Goal: Find specific page/section

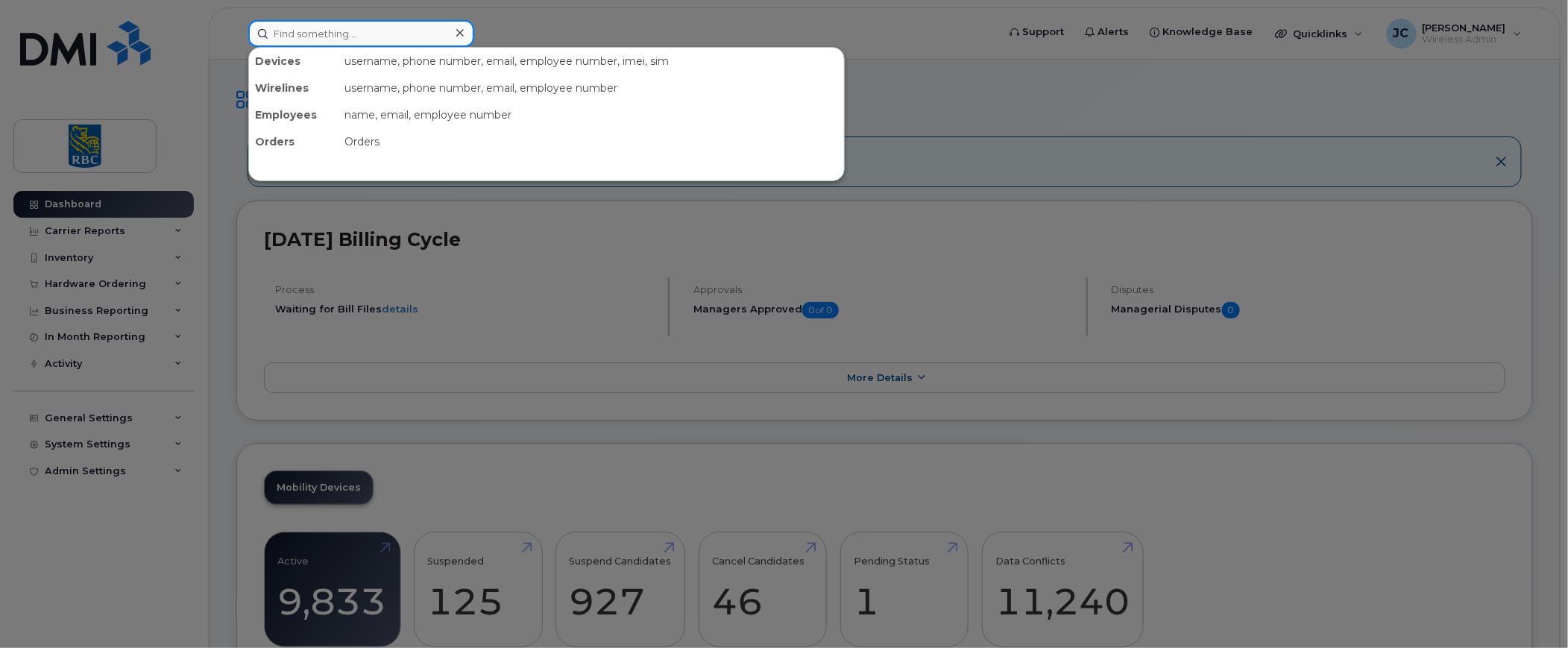
click at [300, 37] on input at bounding box center [361, 34] width 226 height 26
paste input "[PERSON_NAME]"
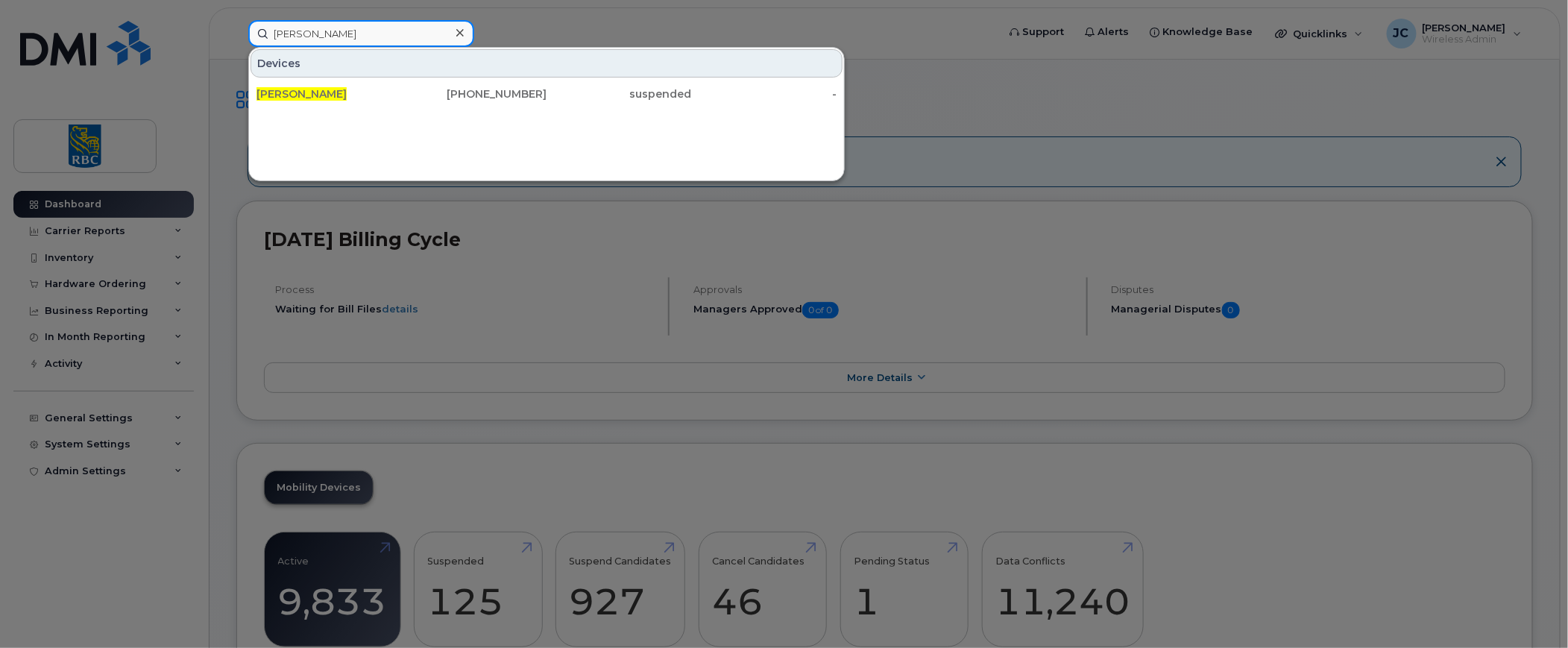
type input "[PERSON_NAME]"
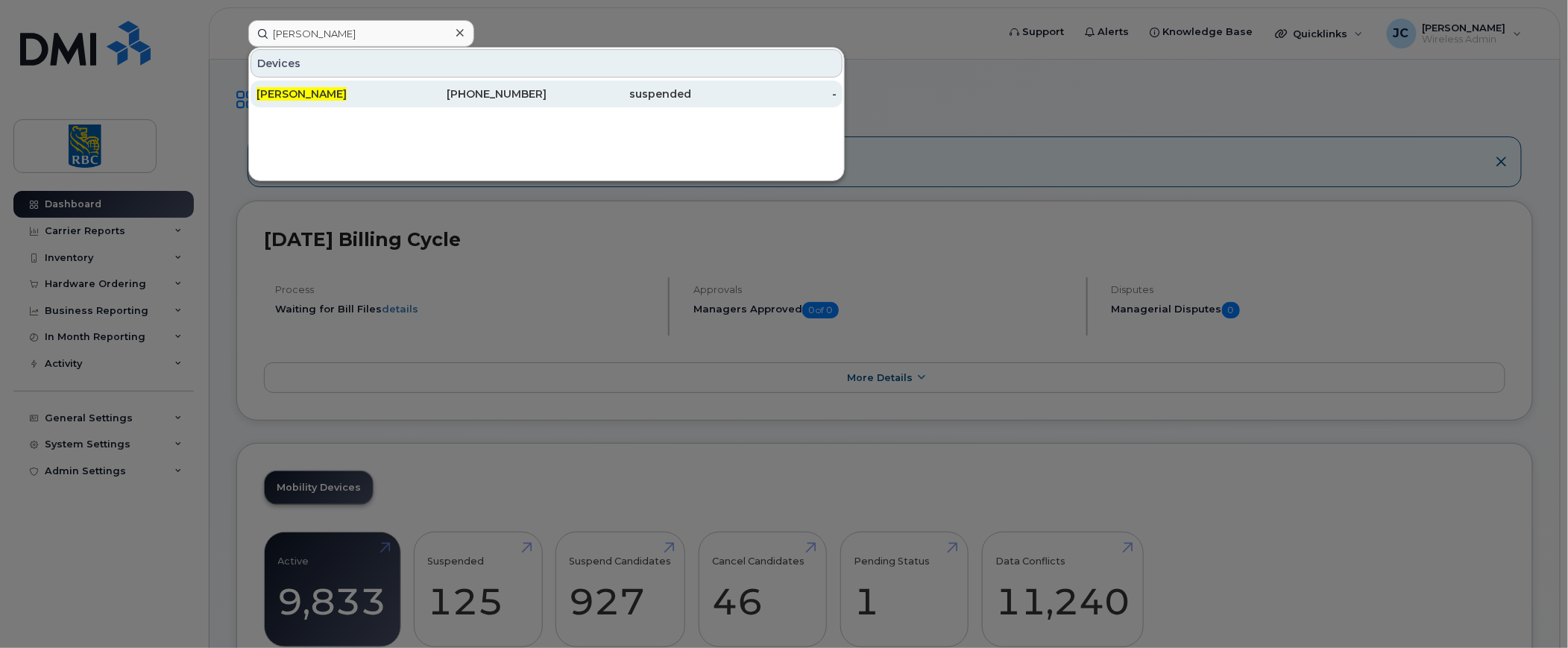
click at [305, 87] on span "[PERSON_NAME]" at bounding box center [302, 94] width 90 height 13
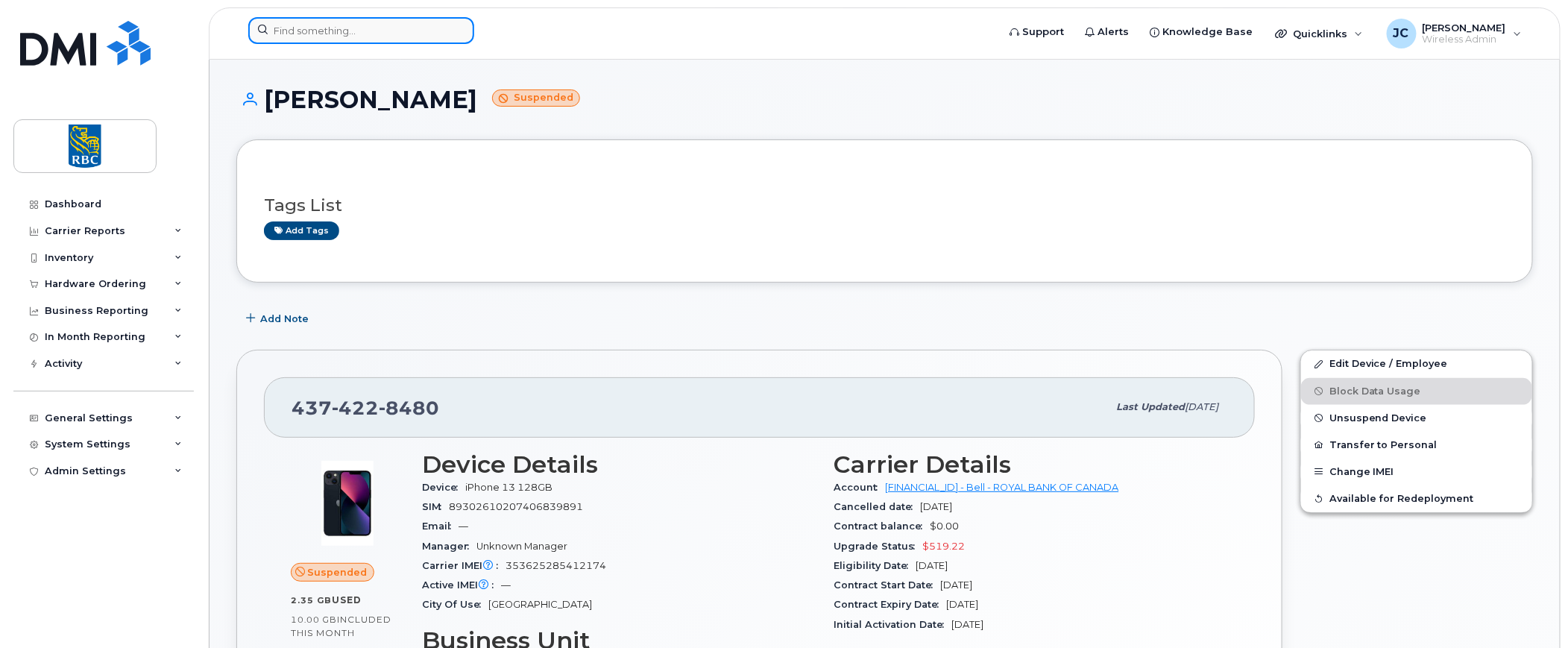
click at [357, 31] on input at bounding box center [361, 30] width 226 height 26
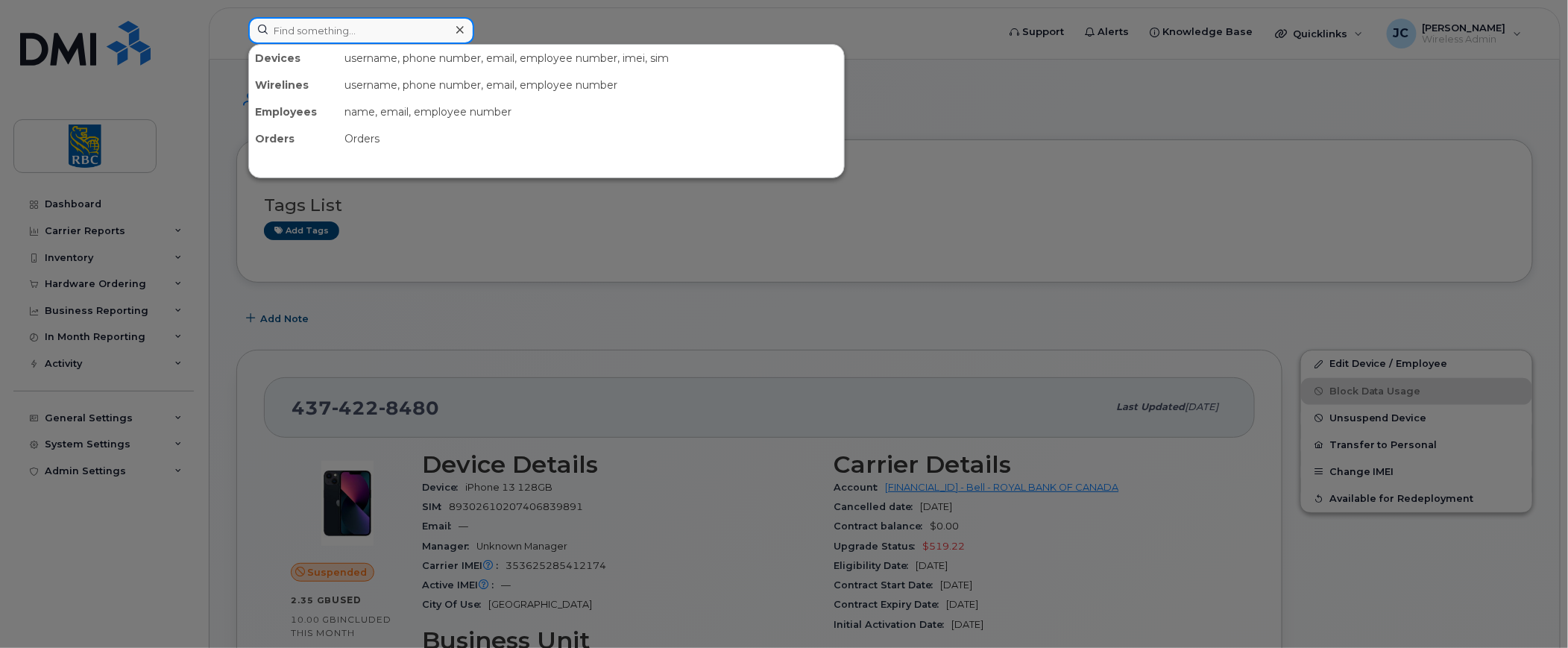
paste input "[PERSON_NAME]"
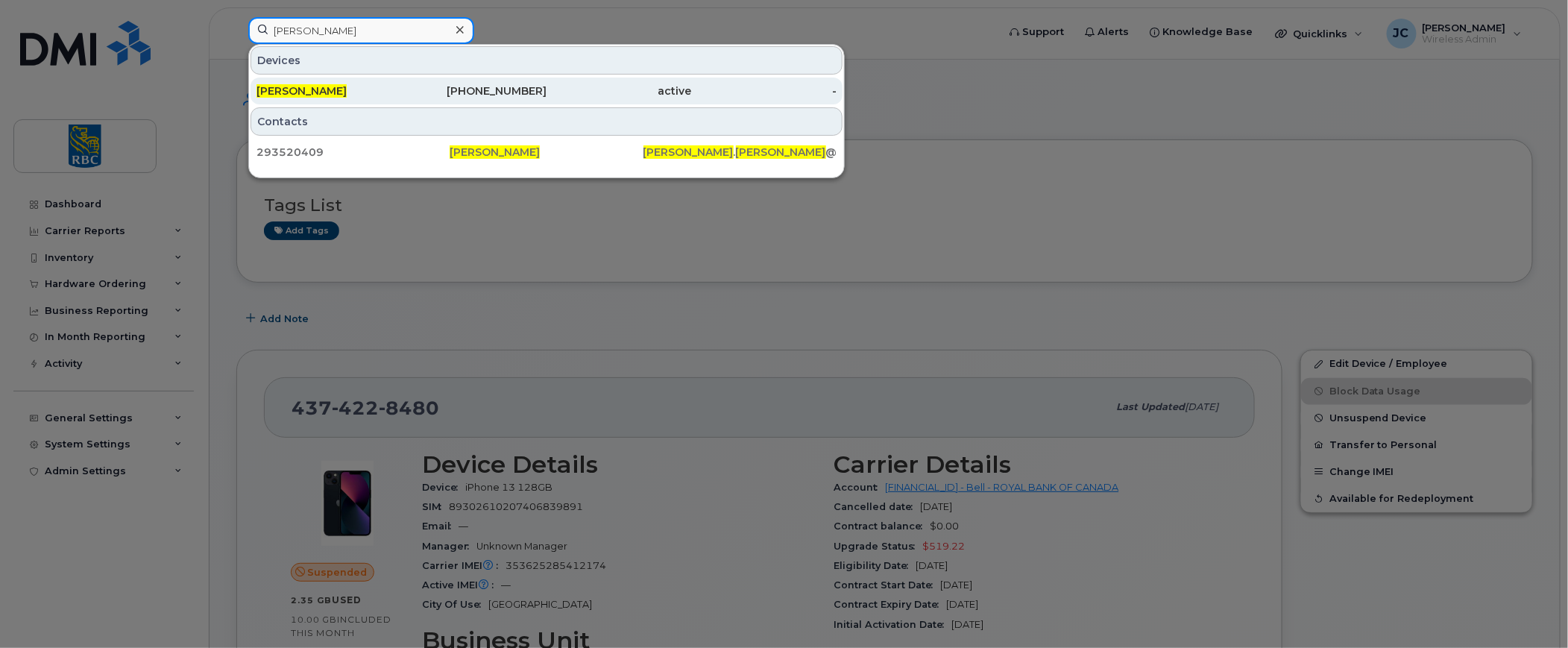
type input "[PERSON_NAME]"
click at [290, 84] on span "[PERSON_NAME]" at bounding box center [302, 90] width 90 height 13
